Goal: Transaction & Acquisition: Download file/media

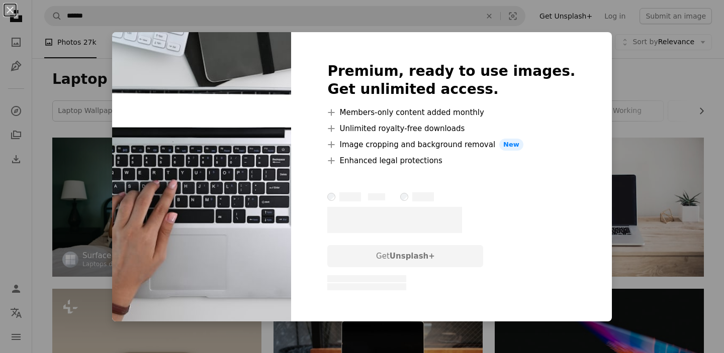
scroll to position [2185, 0]
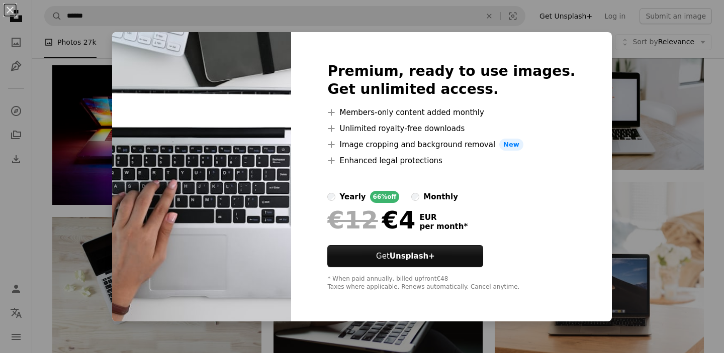
click at [628, 107] on div "An X shape Premium, ready to use images. Get unlimited access. A plus sign Memb…" at bounding box center [362, 176] width 724 height 353
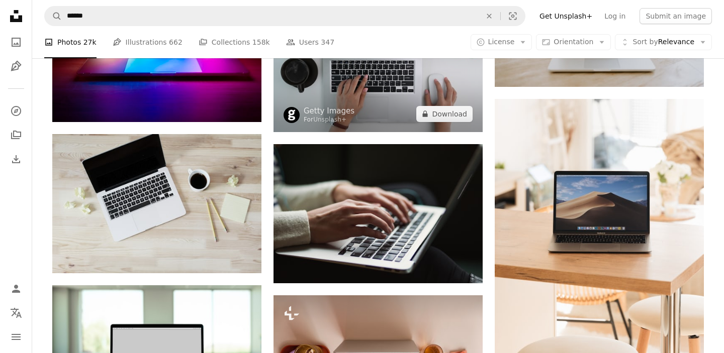
scroll to position [2268, 0]
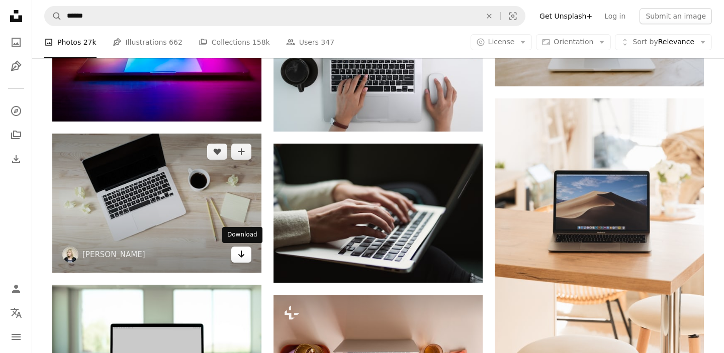
click at [244, 260] on icon "Arrow pointing down" at bounding box center [241, 254] width 8 height 12
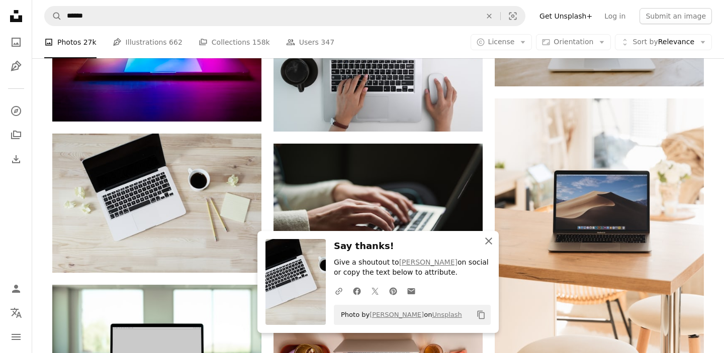
click at [491, 242] on icon "An X shape" at bounding box center [489, 241] width 12 height 12
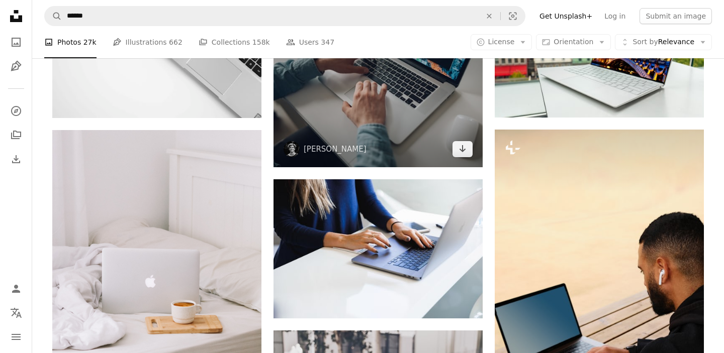
scroll to position [3088, 0]
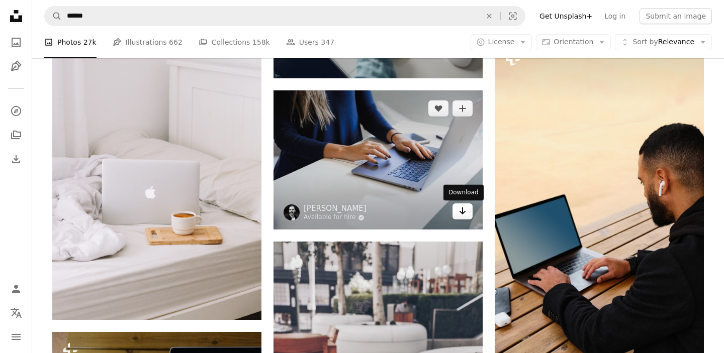
click at [464, 213] on icon "Download" at bounding box center [463, 211] width 7 height 7
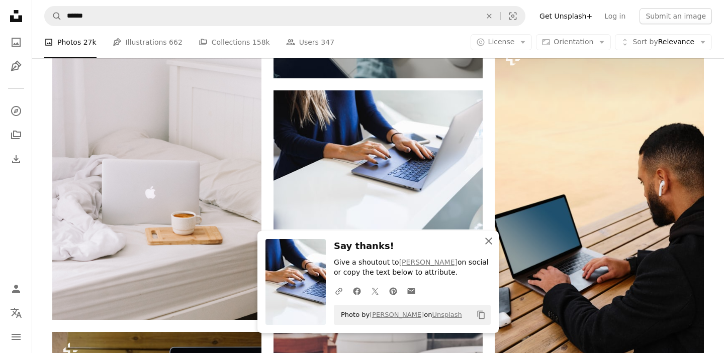
click at [489, 242] on icon "button" at bounding box center [488, 241] width 7 height 7
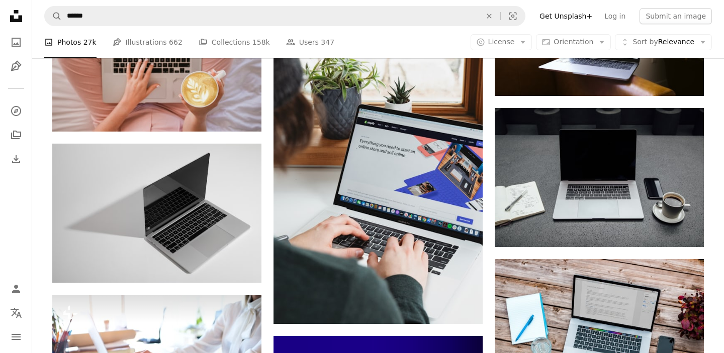
scroll to position [3930, 0]
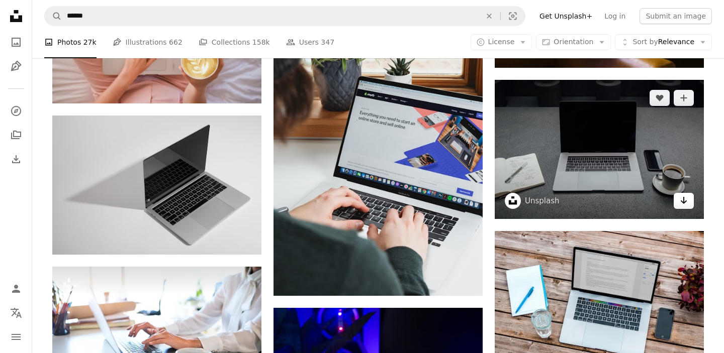
click at [689, 205] on link "Arrow pointing down" at bounding box center [684, 201] width 20 height 16
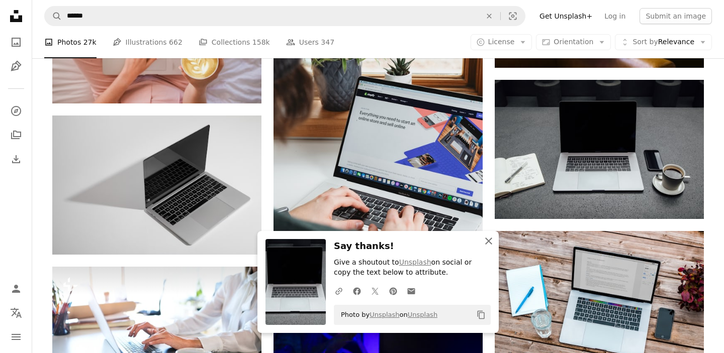
click at [492, 243] on icon "An X shape" at bounding box center [489, 241] width 12 height 12
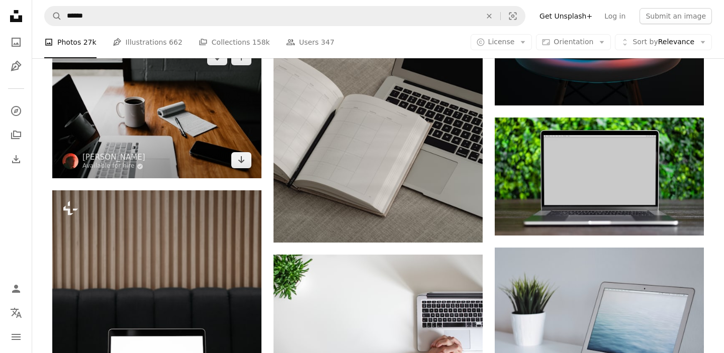
scroll to position [5029, 0]
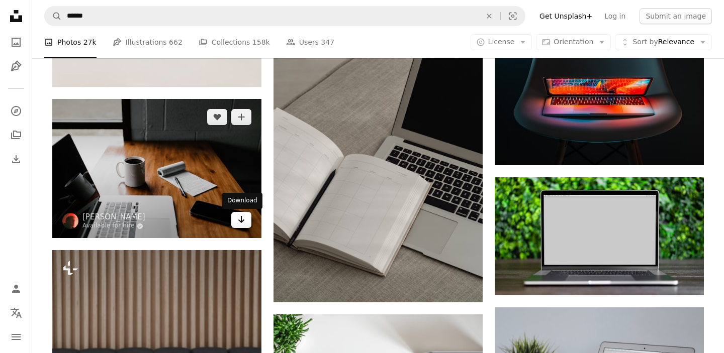
click at [241, 221] on icon "Download" at bounding box center [241, 219] width 7 height 7
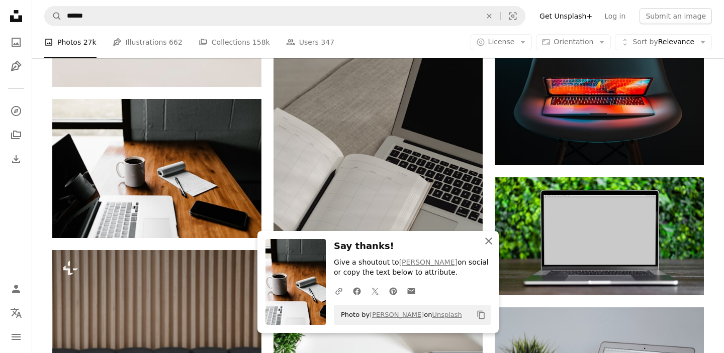
click at [491, 243] on icon "An X shape" at bounding box center [489, 241] width 12 height 12
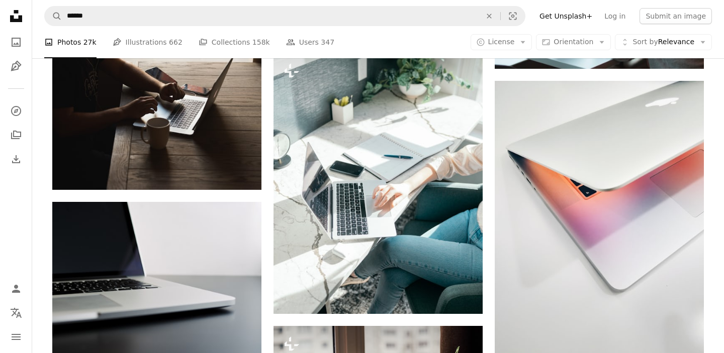
scroll to position [6027, 0]
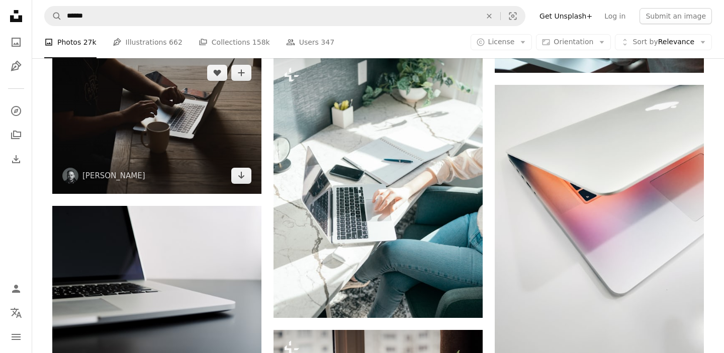
click at [243, 185] on img at bounding box center [156, 124] width 209 height 139
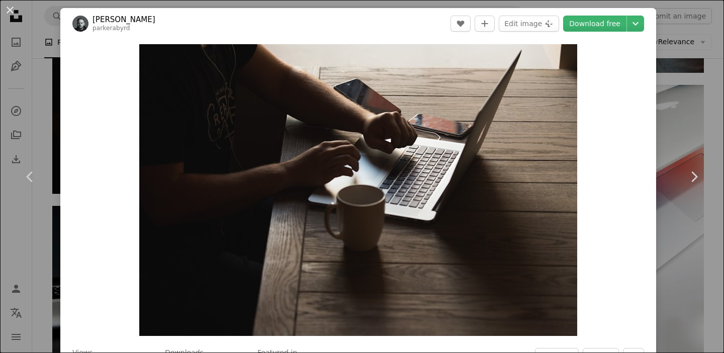
click at [704, 97] on div "An X shape Chevron left Chevron right [PERSON_NAME] parkerabyrd A heart A plus …" at bounding box center [362, 176] width 724 height 353
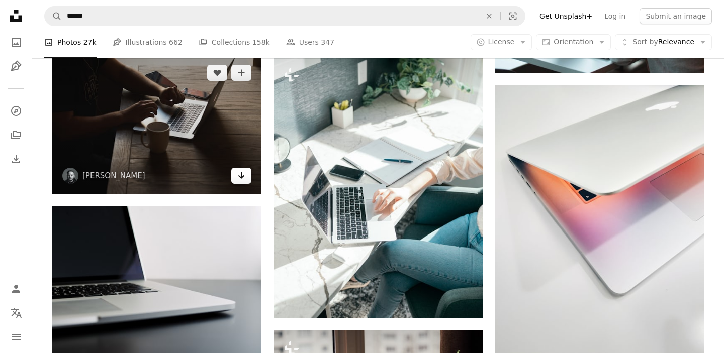
click at [247, 183] on link "Arrow pointing down" at bounding box center [241, 176] width 20 height 16
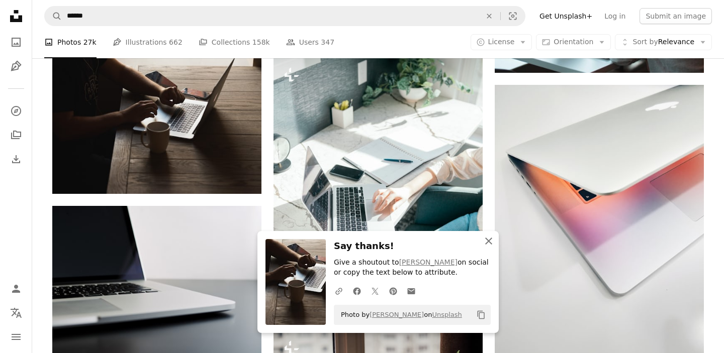
click at [489, 241] on icon "button" at bounding box center [488, 241] width 7 height 7
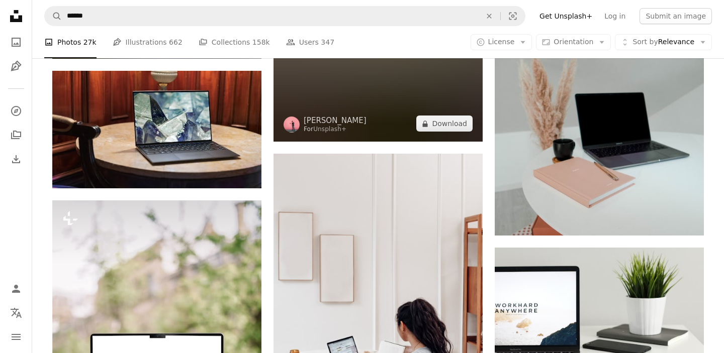
scroll to position [7220, 0]
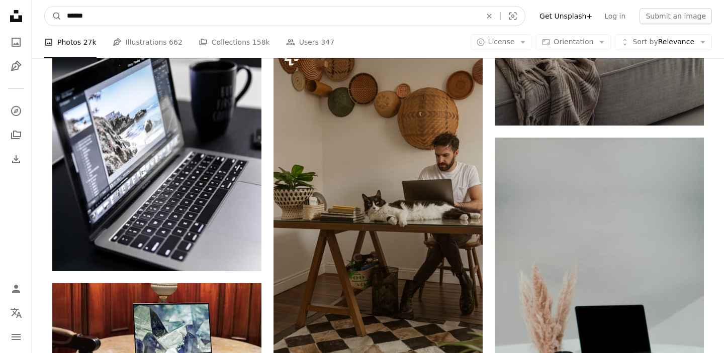
click at [99, 16] on input "******" at bounding box center [270, 16] width 416 height 19
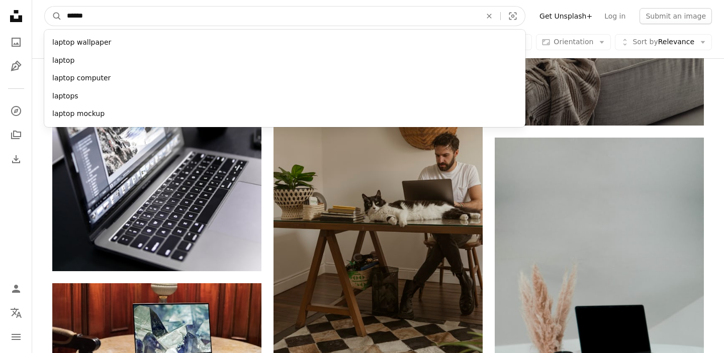
drag, startPoint x: 119, startPoint y: 15, endPoint x: 33, endPoint y: 15, distance: 86.0
click at [33, 15] on nav "A magnifying glass ****** laptop wallpaper laptop laptop computer laptops lapto…" at bounding box center [378, 16] width 692 height 32
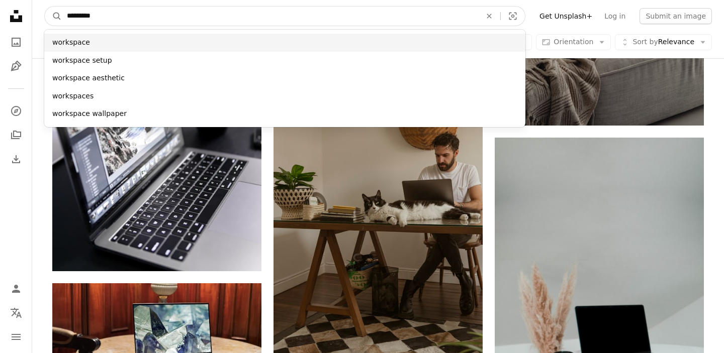
type input "*********"
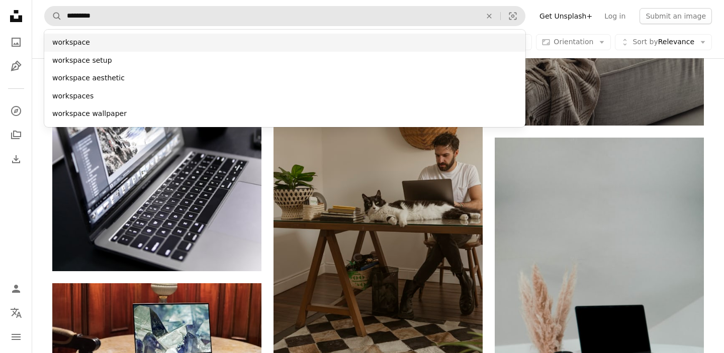
click at [72, 39] on div "workspace" at bounding box center [284, 43] width 481 height 18
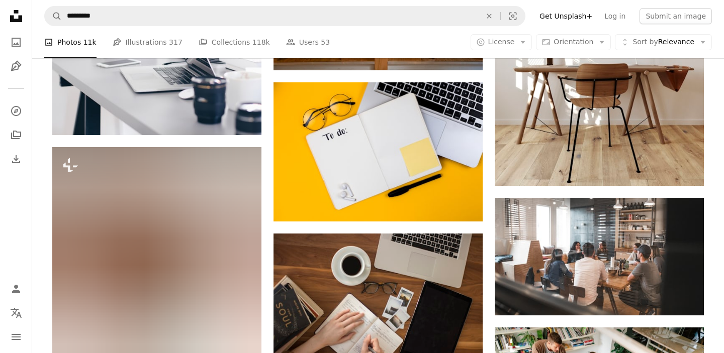
scroll to position [1991, 0]
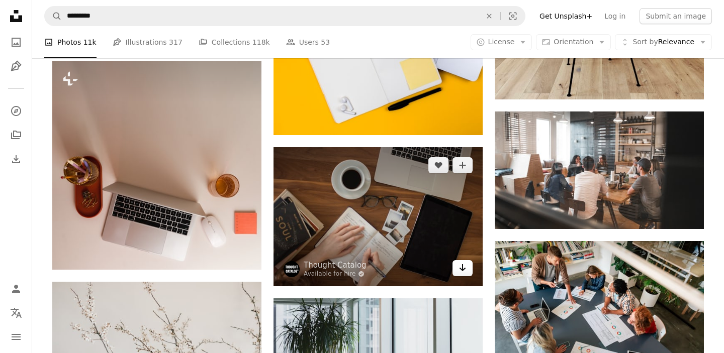
click at [465, 272] on icon "Arrow pointing down" at bounding box center [463, 268] width 8 height 12
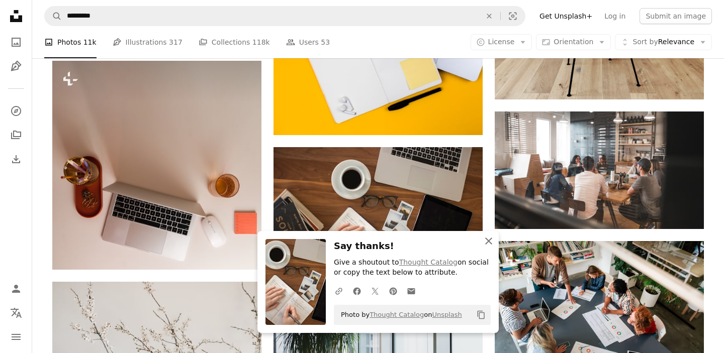
click at [490, 246] on icon "An X shape" at bounding box center [489, 241] width 12 height 12
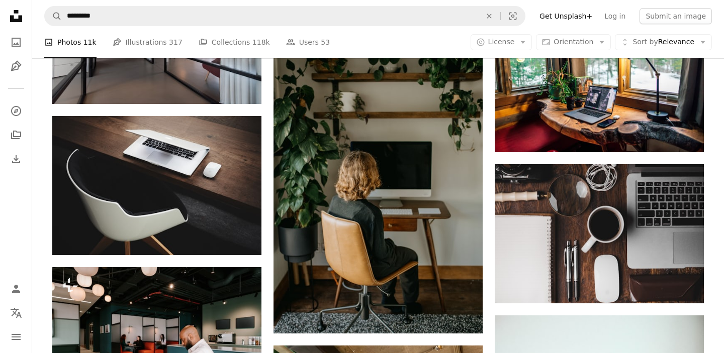
scroll to position [4965, 0]
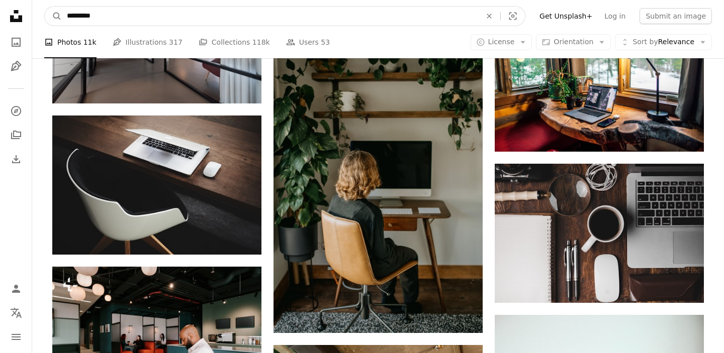
click at [99, 19] on input "*********" at bounding box center [270, 16] width 416 height 19
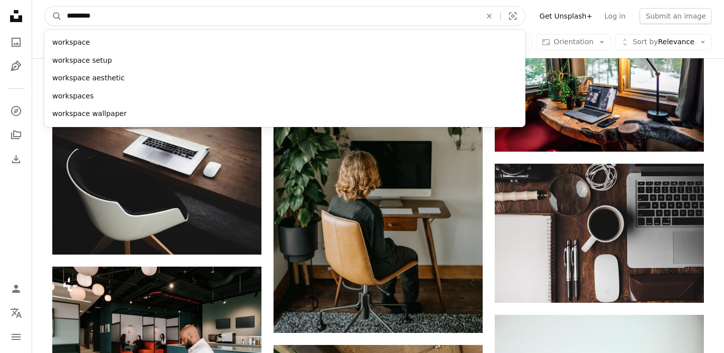
drag, startPoint x: 115, startPoint y: 19, endPoint x: 30, endPoint y: 18, distance: 84.5
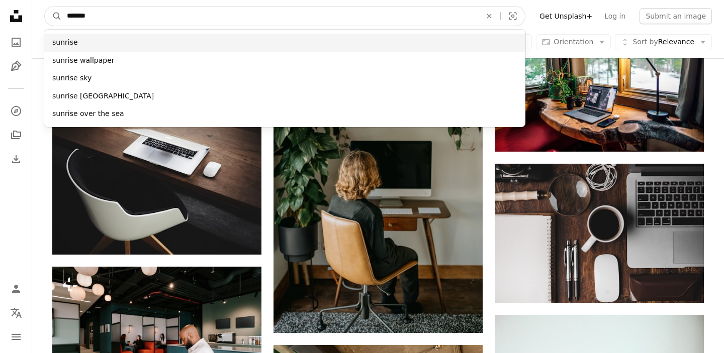
type input "*******"
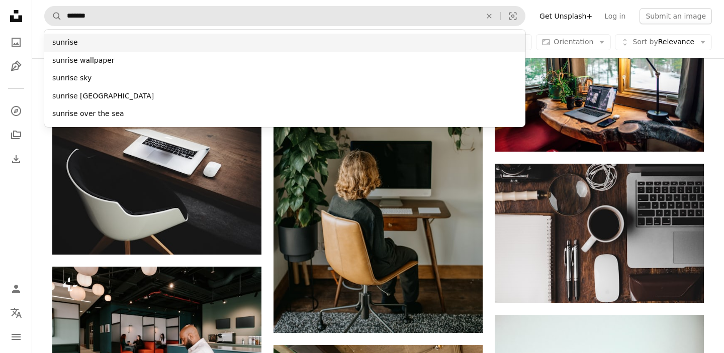
click at [69, 45] on div "sunrise" at bounding box center [284, 43] width 481 height 18
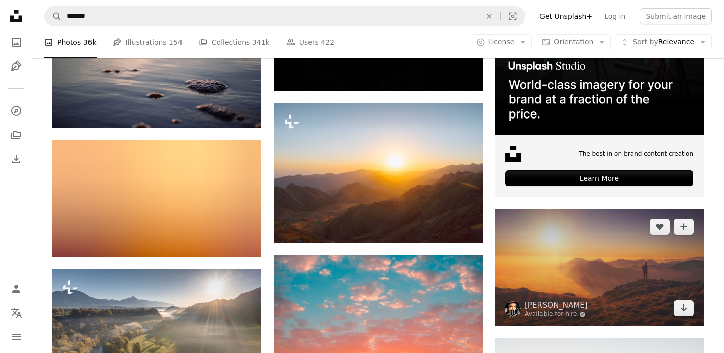
scroll to position [3744, 0]
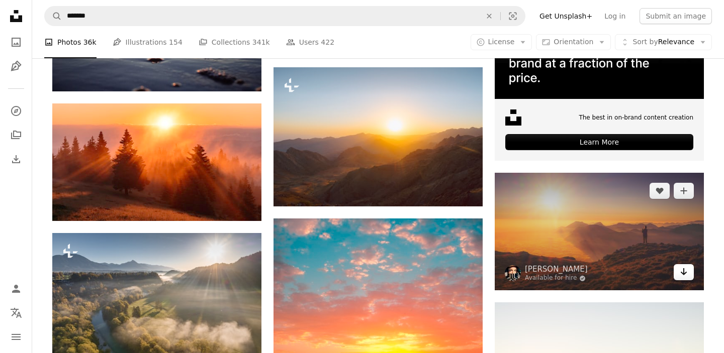
click at [681, 276] on icon "Arrow pointing down" at bounding box center [684, 272] width 8 height 12
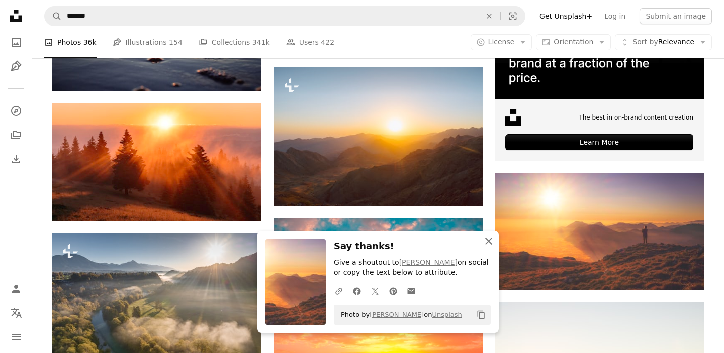
click at [489, 241] on icon "button" at bounding box center [488, 241] width 7 height 7
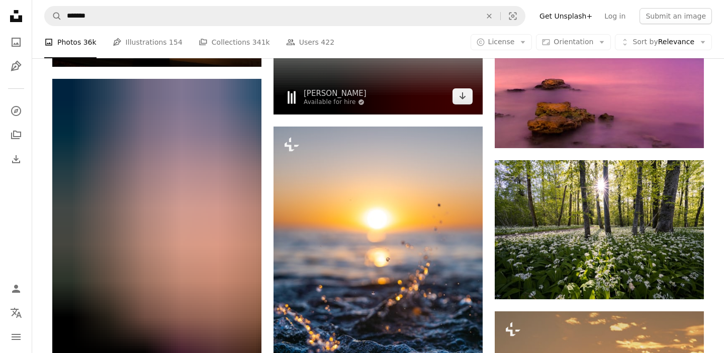
scroll to position [10320, 0]
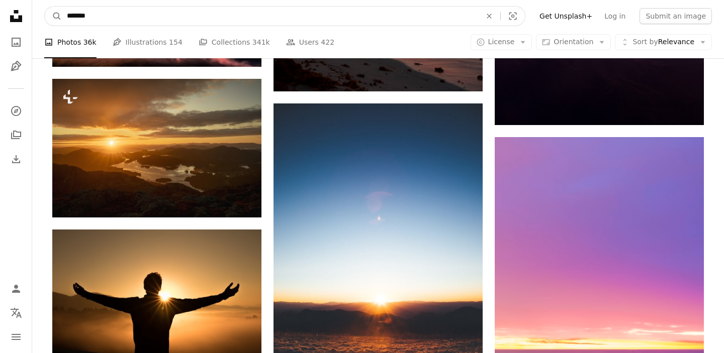
click at [97, 22] on input "*******" at bounding box center [270, 16] width 416 height 19
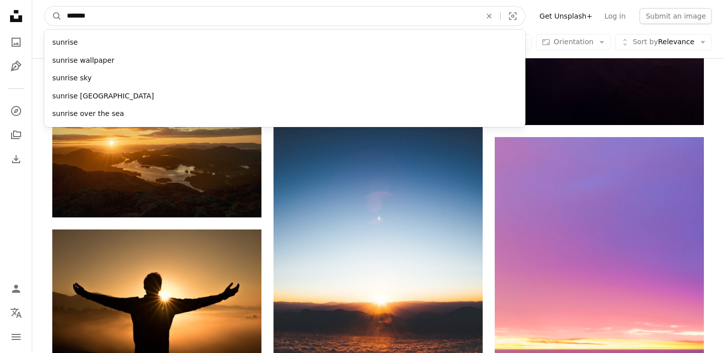
click at [76, 14] on input "*******" at bounding box center [270, 16] width 416 height 19
type input "*********"
click at [45, 7] on button "A magnifying glass" at bounding box center [53, 16] width 17 height 19
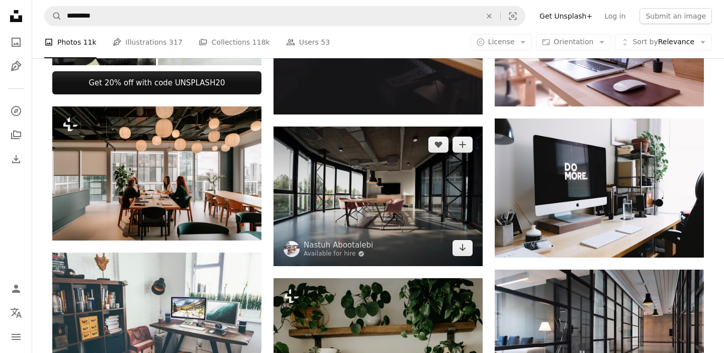
scroll to position [477, 0]
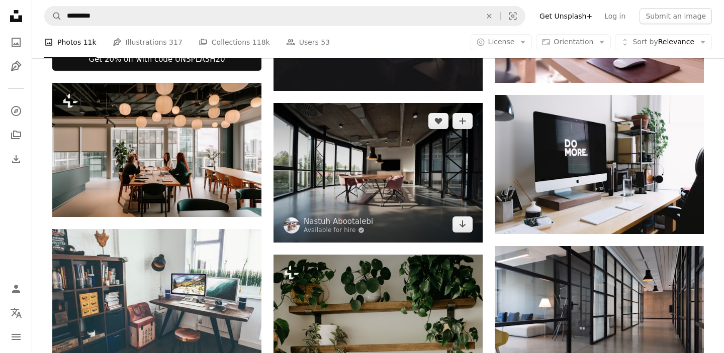
click at [413, 187] on img at bounding box center [378, 173] width 209 height 140
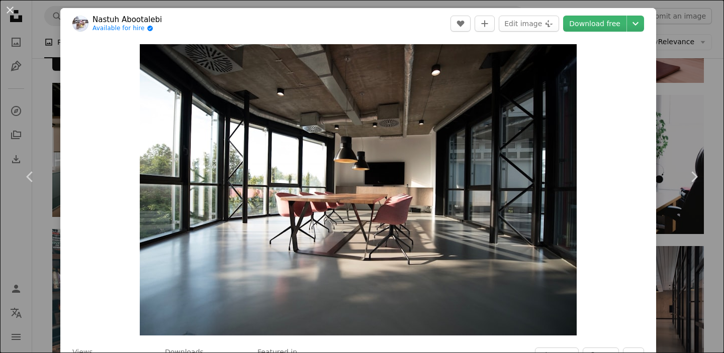
click at [683, 71] on div "An X shape Chevron left Chevron right Nastuh Abootalebi Available for hire A ch…" at bounding box center [362, 176] width 724 height 353
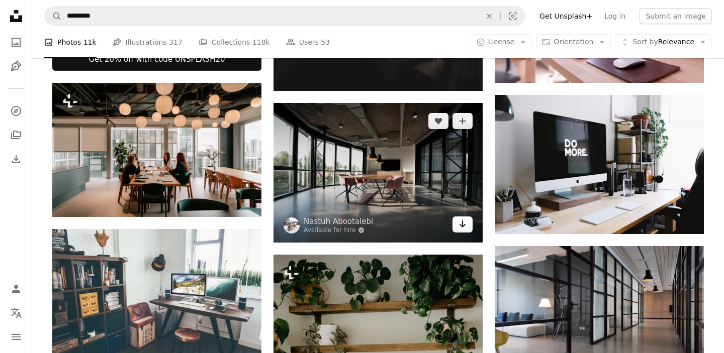
click at [465, 230] on icon "Arrow pointing down" at bounding box center [463, 224] width 8 height 12
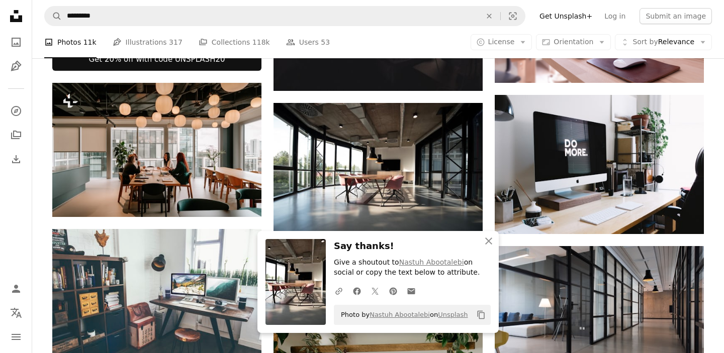
click at [368, 37] on div "A photo Photos 11k Pen Tool Illustrations 317 A stack of folders Collections 11…" at bounding box center [378, 42] width 668 height 32
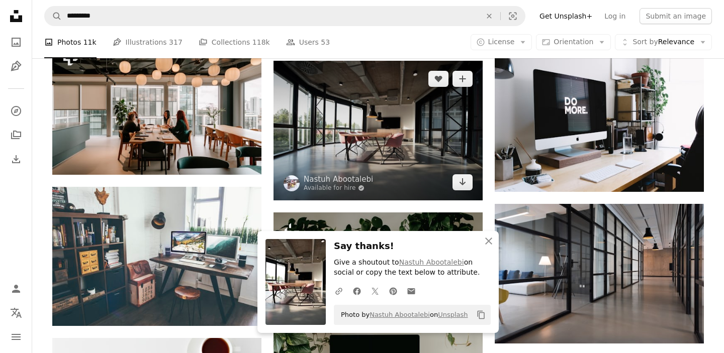
scroll to position [639, 0]
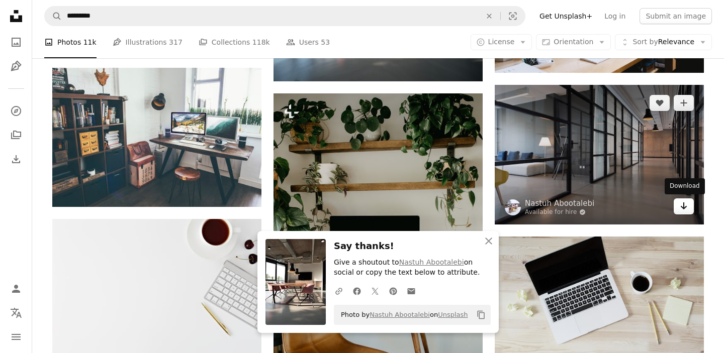
click at [688, 208] on link "Arrow pointing down" at bounding box center [684, 207] width 20 height 16
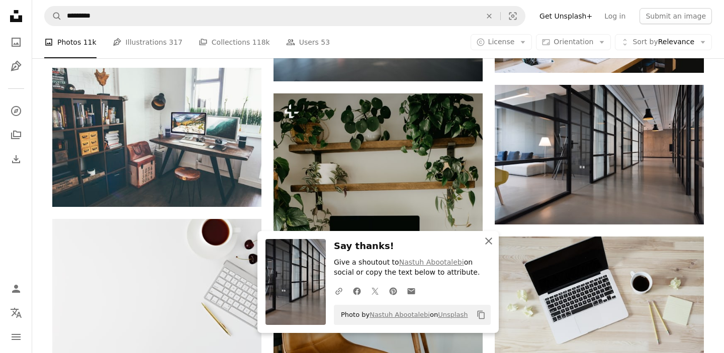
click at [487, 244] on icon "An X shape" at bounding box center [489, 241] width 12 height 12
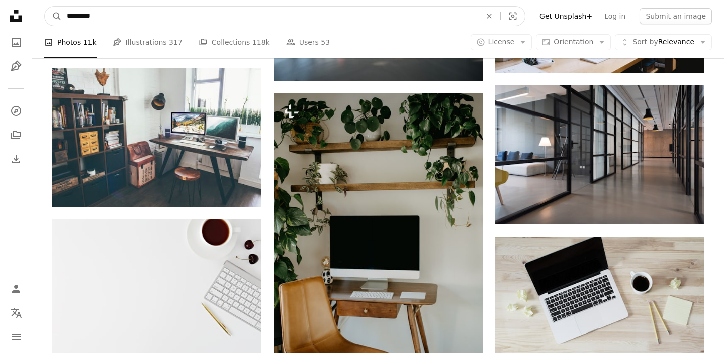
click at [100, 16] on input "*********" at bounding box center [270, 16] width 416 height 19
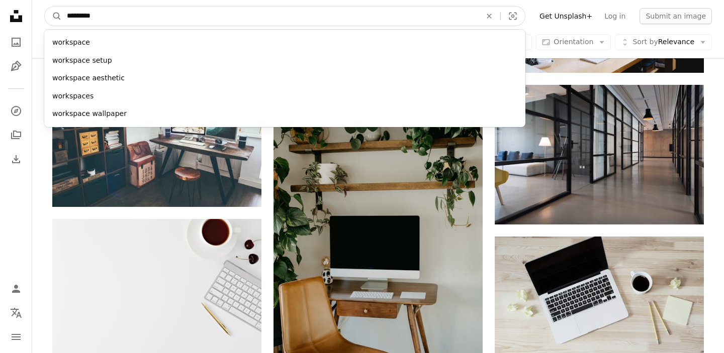
click at [87, 19] on input "*********" at bounding box center [270, 16] width 416 height 19
type input "*****"
click button "A magnifying glass" at bounding box center [53, 16] width 17 height 19
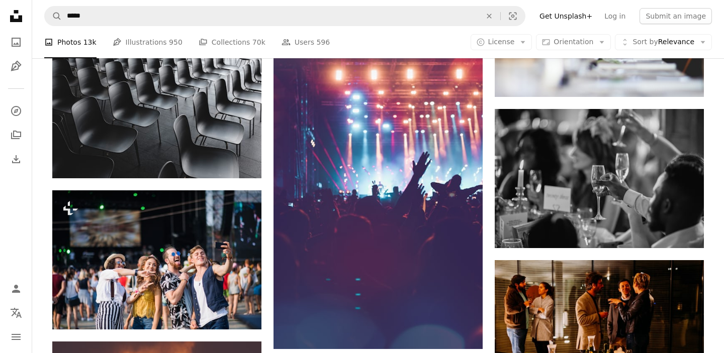
scroll to position [3482, 0]
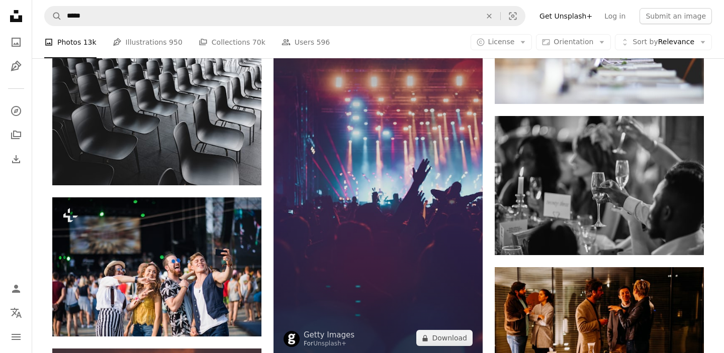
click at [390, 197] on img at bounding box center [378, 187] width 209 height 337
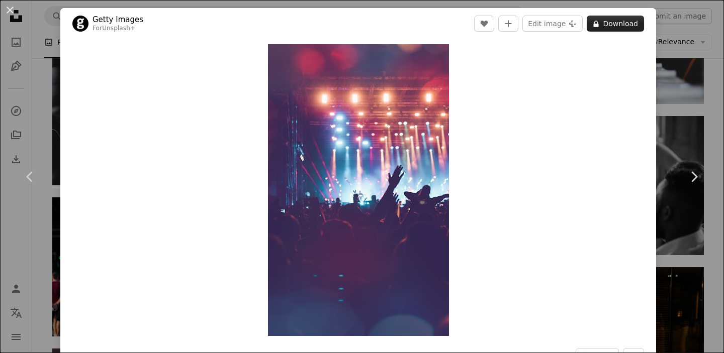
click at [632, 27] on button "A lock Download" at bounding box center [615, 24] width 57 height 16
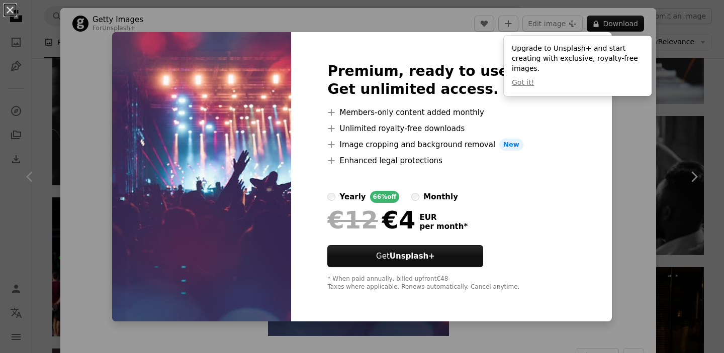
click at [689, 91] on div "An X shape Premium, ready to use images. Get unlimited access. A plus sign Memb…" at bounding box center [362, 176] width 724 height 353
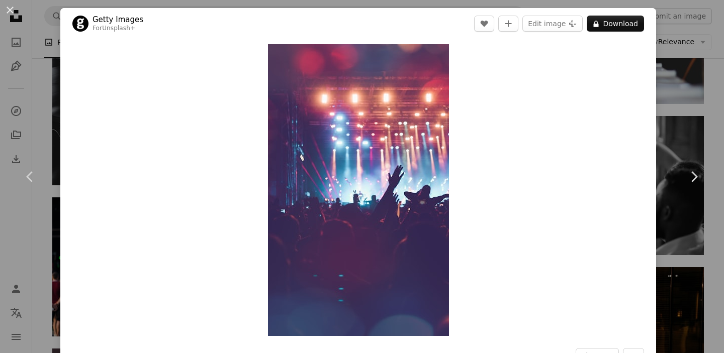
click at [689, 91] on div "An X shape Chevron left Chevron right Getty Images For Unsplash+ A heart A plus…" at bounding box center [362, 176] width 724 height 353
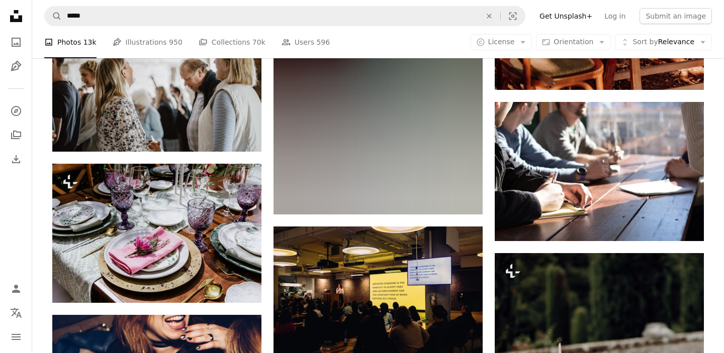
scroll to position [5134, 0]
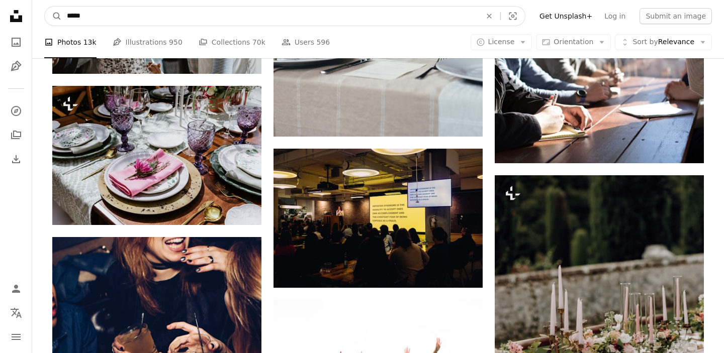
click at [157, 11] on input "*****" at bounding box center [270, 16] width 416 height 19
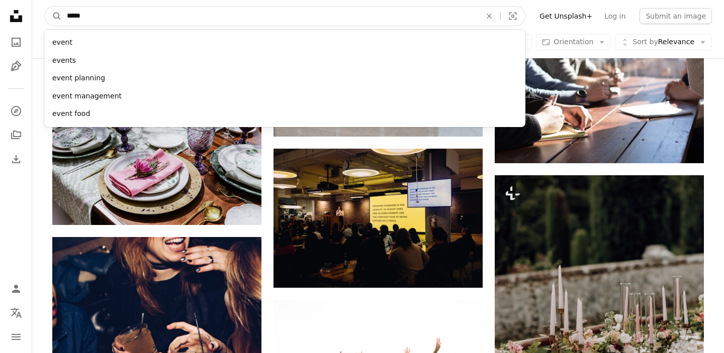
drag, startPoint x: 181, startPoint y: 15, endPoint x: 6, endPoint y: 15, distance: 175.0
type input "******"
click at [78, 33] on div "concert concert crowd concert stage concerts concert speakers" at bounding box center [284, 79] width 481 height 98
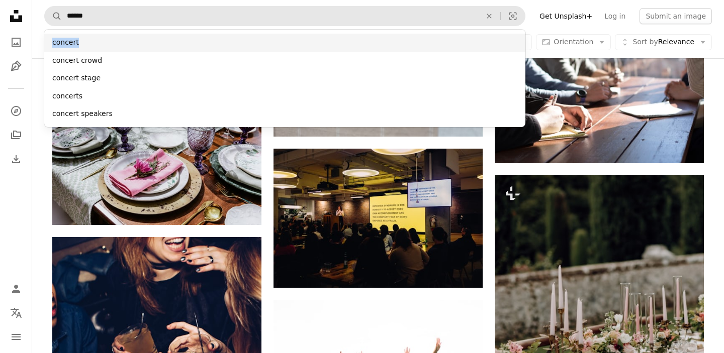
click at [81, 38] on div "concert" at bounding box center [284, 43] width 481 height 18
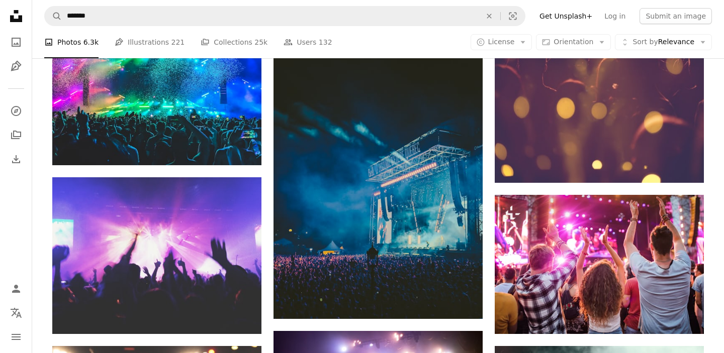
scroll to position [582, 0]
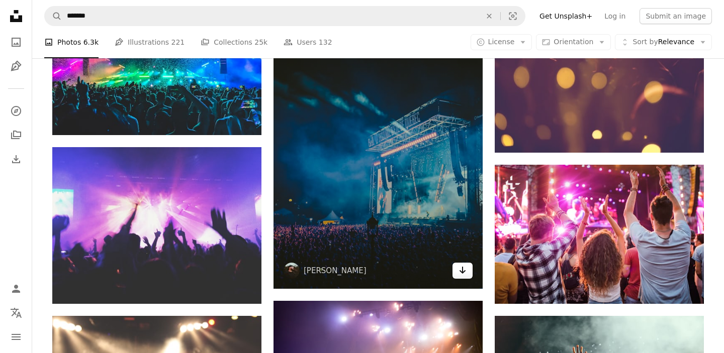
click at [463, 270] on icon "Download" at bounding box center [463, 270] width 7 height 7
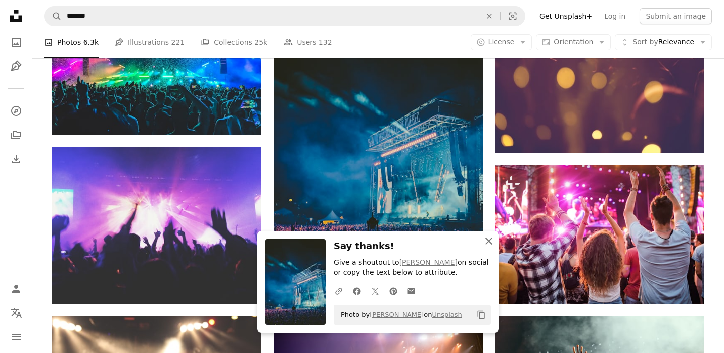
click at [494, 244] on icon "An X shape" at bounding box center [489, 241] width 12 height 12
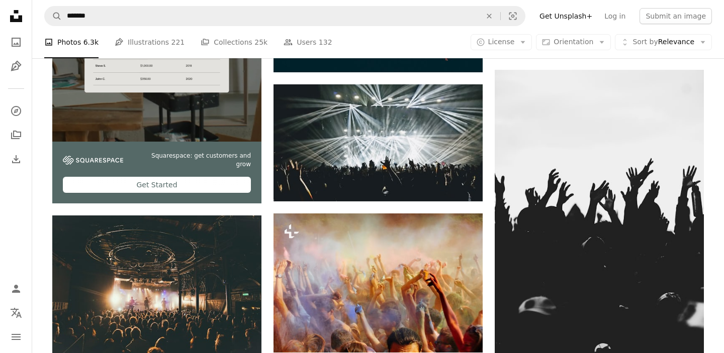
scroll to position [1861, 0]
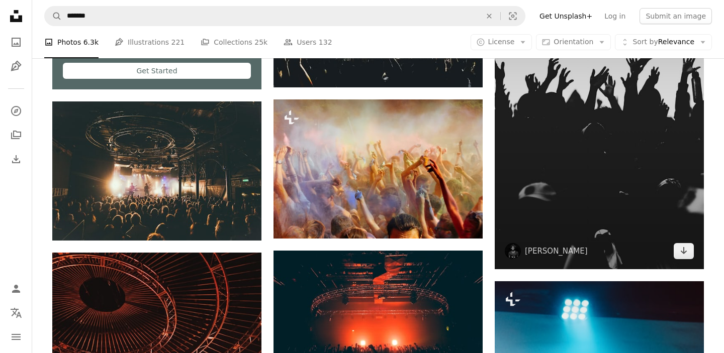
click at [687, 261] on img at bounding box center [599, 113] width 209 height 314
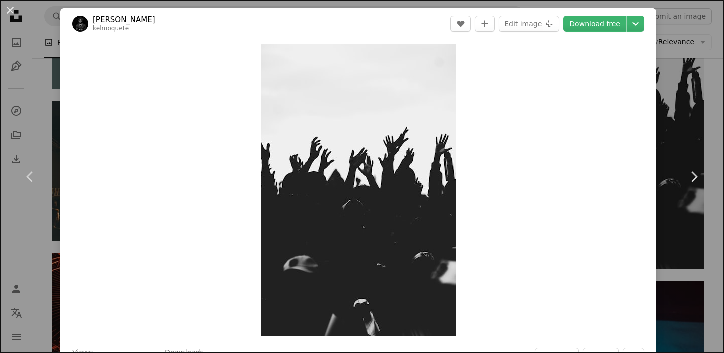
click at [686, 73] on div "An X shape Chevron left Chevron right [PERSON_NAME] kelmoquete A heart A plus s…" at bounding box center [362, 176] width 724 height 353
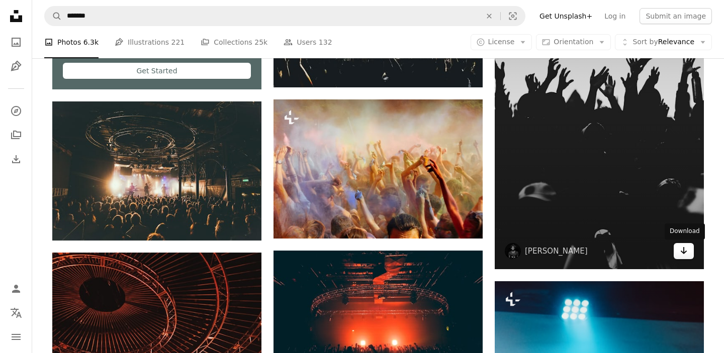
click at [682, 255] on icon "Arrow pointing down" at bounding box center [684, 251] width 8 height 12
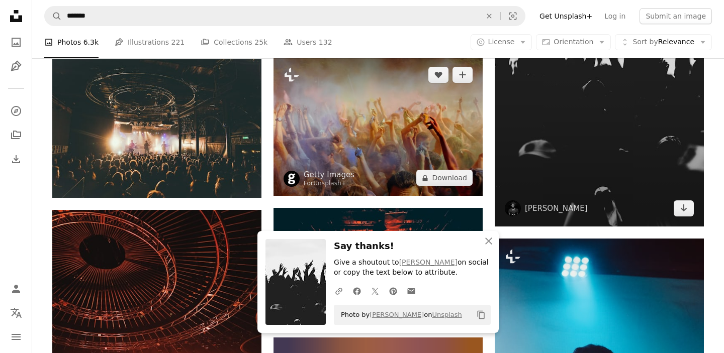
scroll to position [1954, 0]
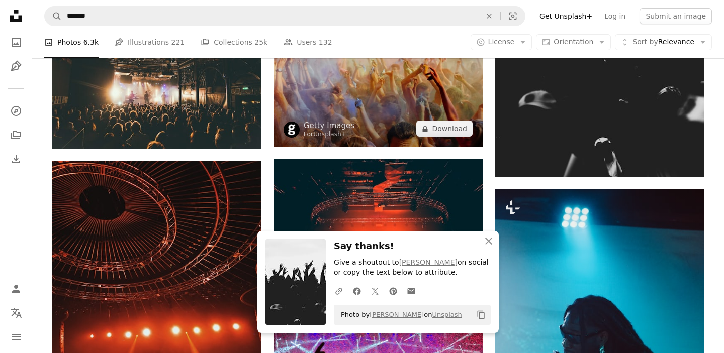
click at [341, 117] on img at bounding box center [378, 77] width 209 height 139
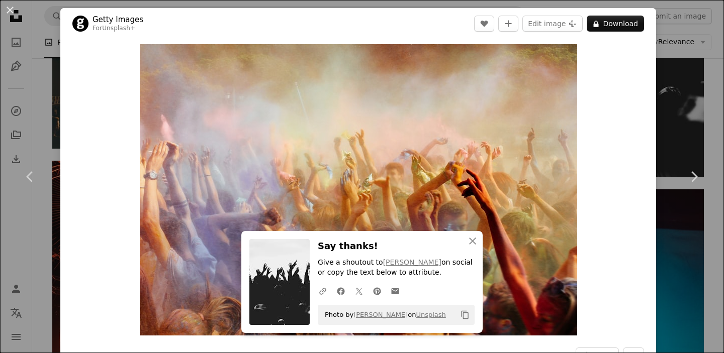
click at [691, 85] on div "An X shape Chevron left Chevron right Getty Images For Unsplash+ A heart A plus…" at bounding box center [362, 176] width 724 height 353
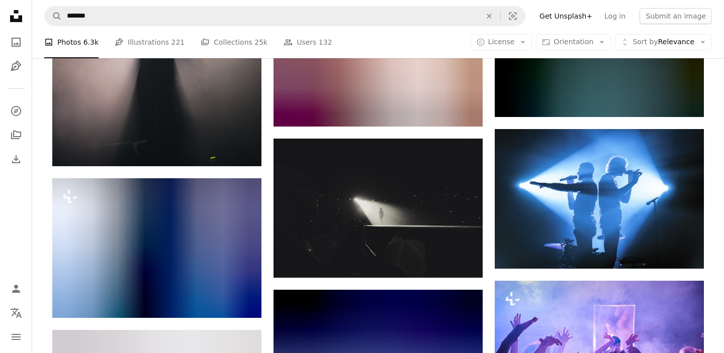
scroll to position [12204, 0]
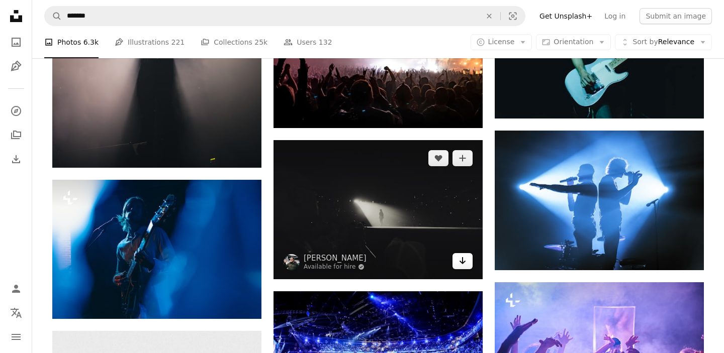
click at [464, 267] on icon "Arrow pointing down" at bounding box center [463, 261] width 8 height 12
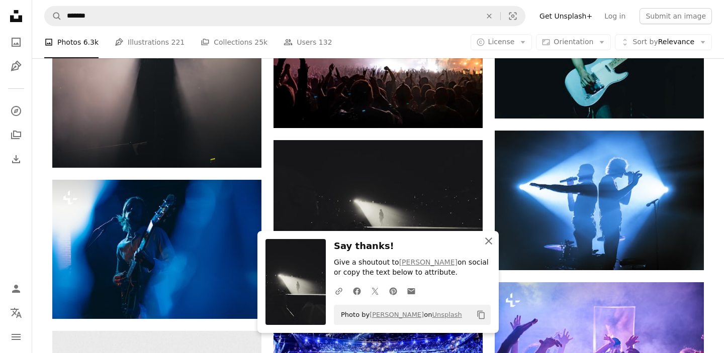
click at [492, 239] on icon "An X shape" at bounding box center [489, 241] width 12 height 12
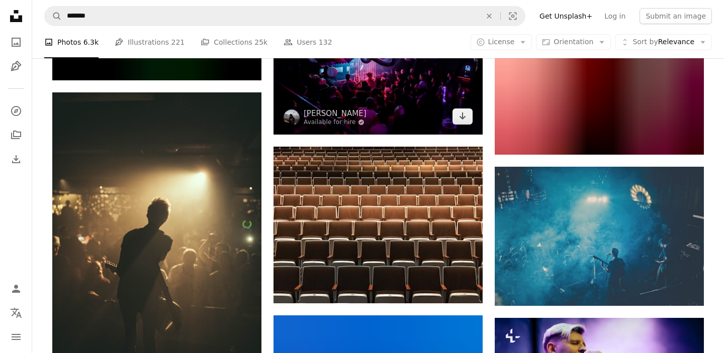
scroll to position [13094, 0]
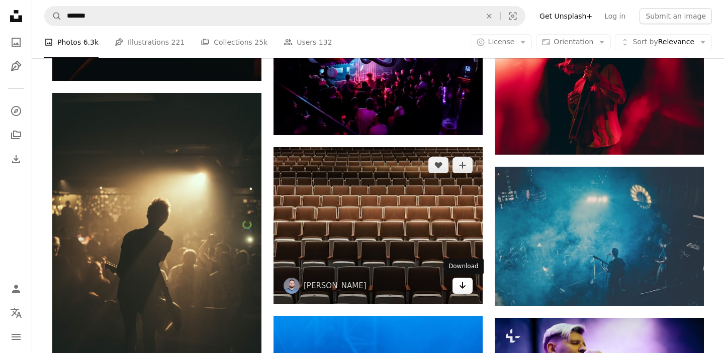
click at [467, 288] on link "Arrow pointing down" at bounding box center [463, 286] width 20 height 16
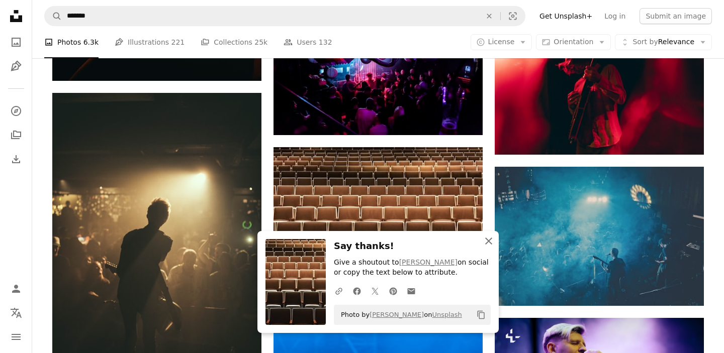
click at [488, 243] on icon "An X shape" at bounding box center [489, 241] width 12 height 12
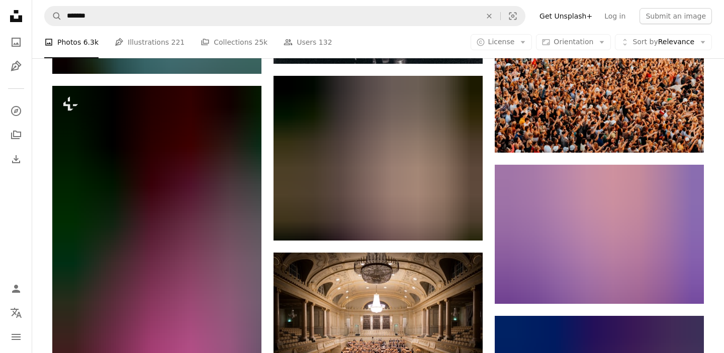
scroll to position [24009, 0]
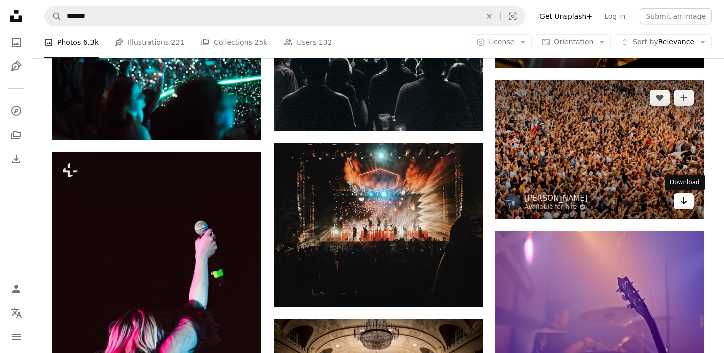
click at [682, 204] on icon "Arrow pointing down" at bounding box center [684, 201] width 8 height 12
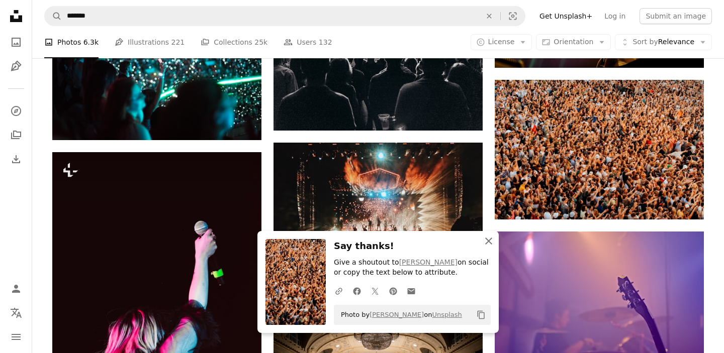
click at [490, 241] on icon "An X shape" at bounding box center [489, 241] width 12 height 12
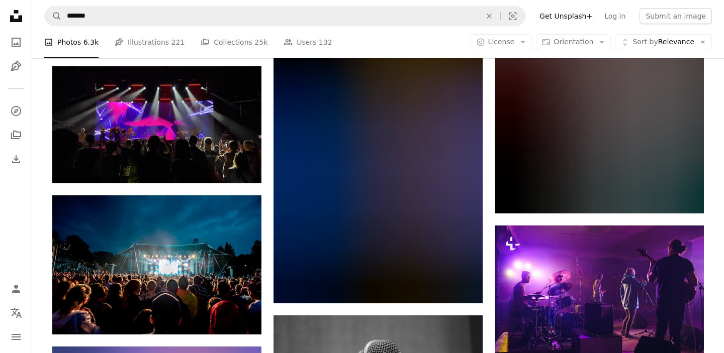
scroll to position [26037, 0]
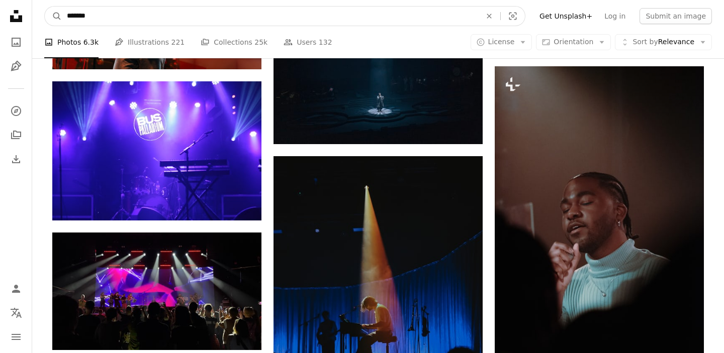
click at [117, 17] on input "*******" at bounding box center [270, 16] width 416 height 19
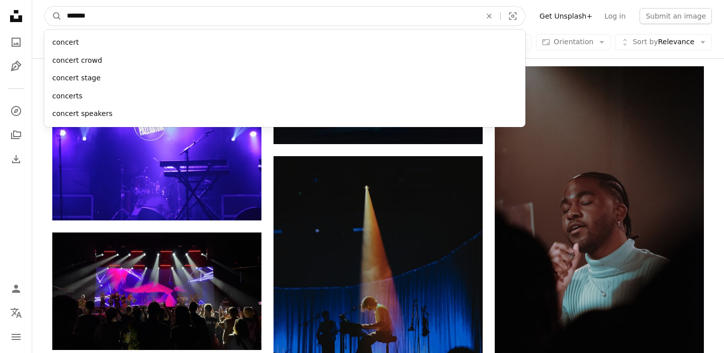
drag, startPoint x: 127, startPoint y: 15, endPoint x: 29, endPoint y: 15, distance: 98.6
type input "*******"
click at [45, 7] on button "A magnifying glass" at bounding box center [53, 16] width 17 height 19
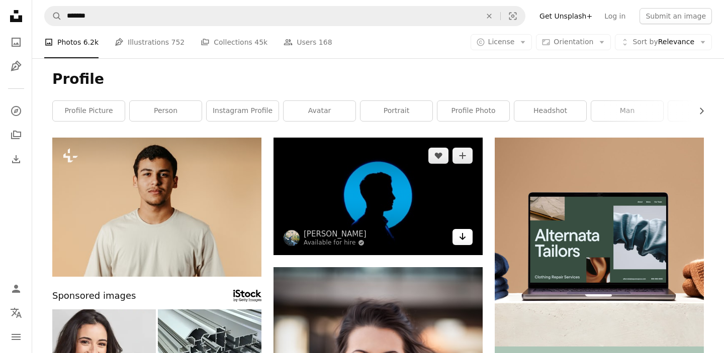
click at [462, 236] on icon "Download" at bounding box center [463, 236] width 7 height 7
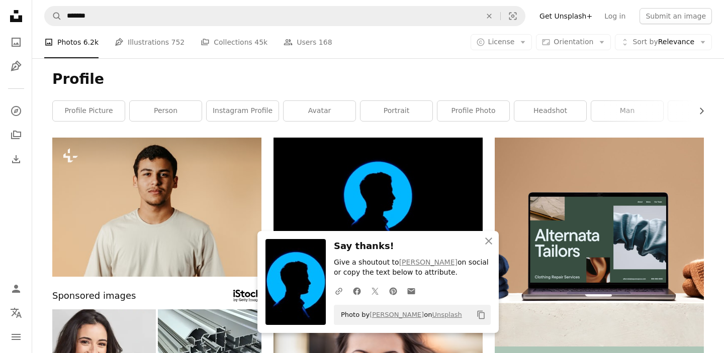
click at [378, 71] on h1 "Profile" at bounding box center [378, 79] width 652 height 18
